Goal: Entertainment & Leisure: Consume media (video, audio)

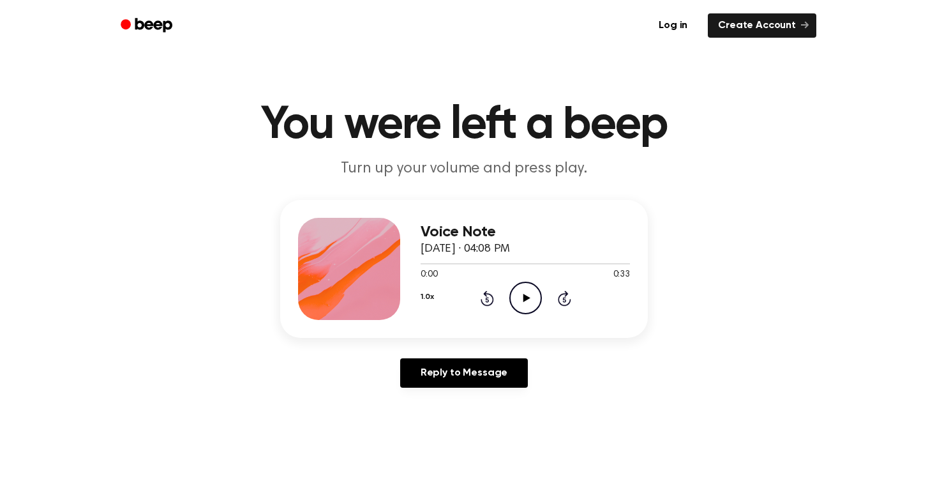
click at [528, 300] on icon "Play Audio" at bounding box center [526, 298] width 33 height 33
click at [520, 291] on icon "Play Audio" at bounding box center [526, 298] width 33 height 33
click at [520, 301] on icon "Play Audio" at bounding box center [526, 298] width 33 height 33
click at [533, 292] on icon "Play Audio" at bounding box center [526, 298] width 33 height 33
click at [531, 295] on icon "Play Audio" at bounding box center [526, 298] width 33 height 33
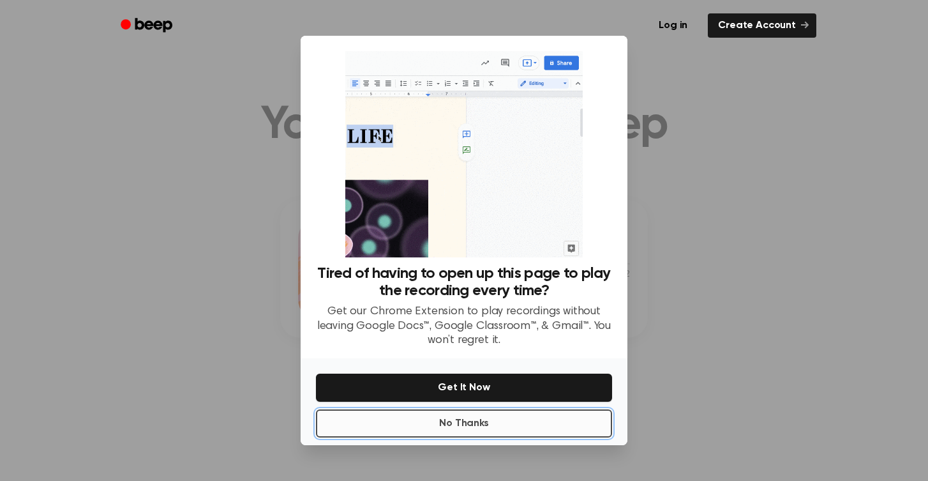
click at [513, 420] on button "No Thanks" at bounding box center [464, 423] width 296 height 28
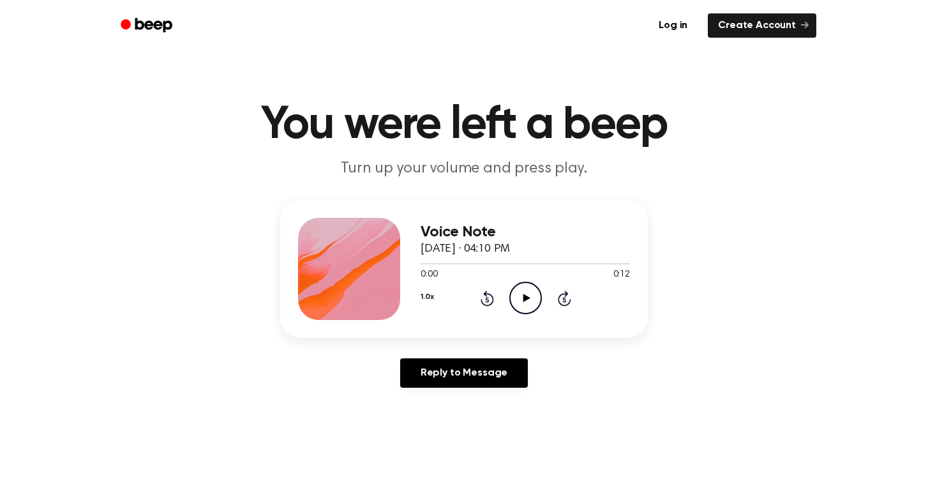
click at [531, 289] on icon "Play Audio" at bounding box center [526, 298] width 33 height 33
click at [517, 303] on icon "Play Audio" at bounding box center [526, 298] width 33 height 33
click at [516, 299] on icon "Play Audio" at bounding box center [526, 298] width 33 height 33
click at [523, 298] on icon at bounding box center [526, 298] width 7 height 8
click at [523, 287] on icon "Play Audio" at bounding box center [526, 298] width 33 height 33
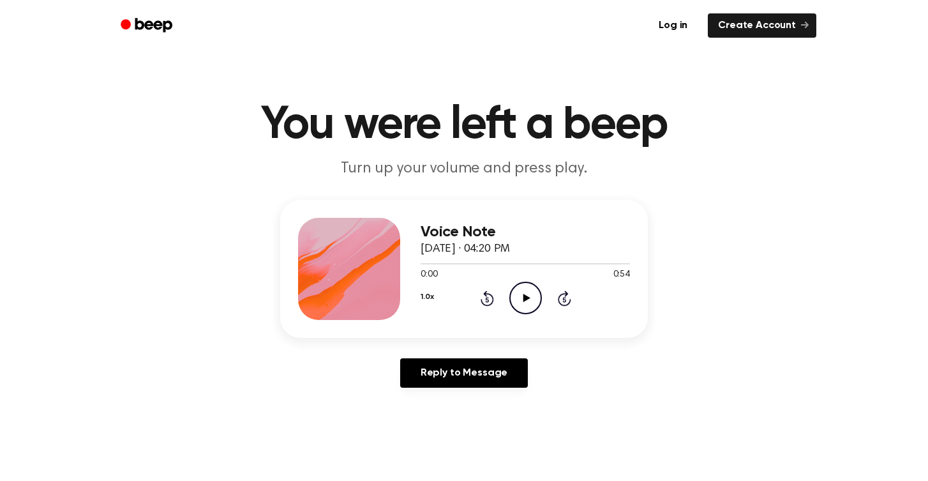
click at [528, 297] on icon "Play Audio" at bounding box center [526, 298] width 33 height 33
click at [524, 294] on icon at bounding box center [526, 298] width 7 height 8
click at [524, 303] on icon "Play Audio" at bounding box center [526, 298] width 33 height 33
click at [526, 292] on icon "Play Audio" at bounding box center [526, 298] width 33 height 33
click at [522, 298] on icon "Play Audio" at bounding box center [526, 298] width 33 height 33
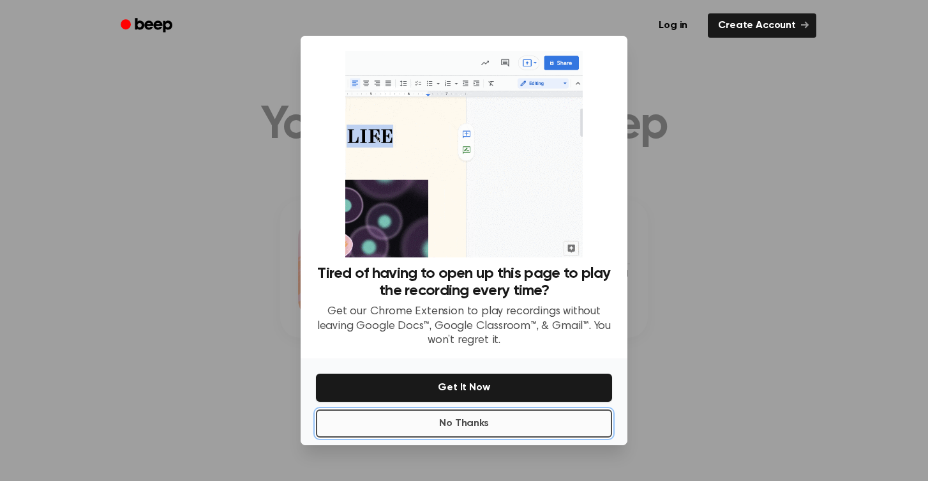
click at [488, 427] on button "No Thanks" at bounding box center [464, 423] width 296 height 28
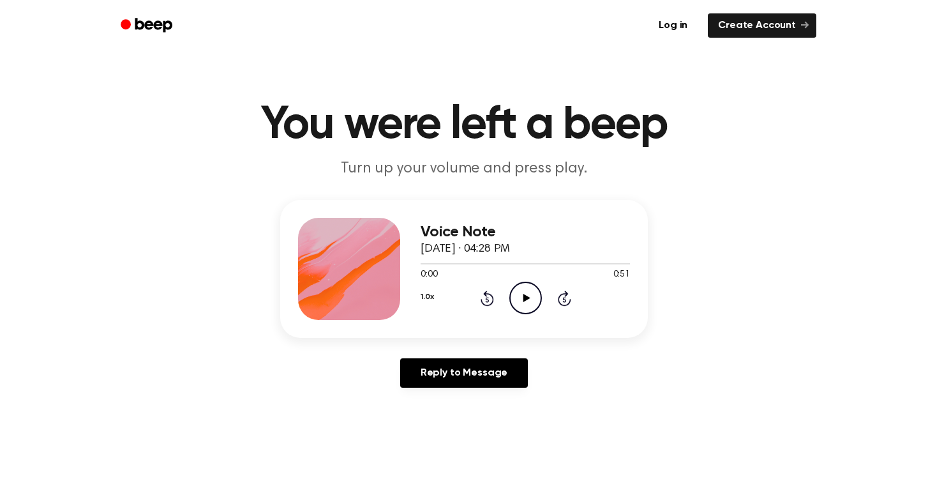
click at [526, 306] on icon "Play Audio" at bounding box center [526, 298] width 33 height 33
click at [514, 299] on icon "Play Audio" at bounding box center [526, 298] width 33 height 33
click at [526, 308] on icon "Play Audio" at bounding box center [526, 298] width 33 height 33
click at [538, 312] on icon "Play Audio" at bounding box center [526, 298] width 33 height 33
